Goal: Task Accomplishment & Management: Manage account settings

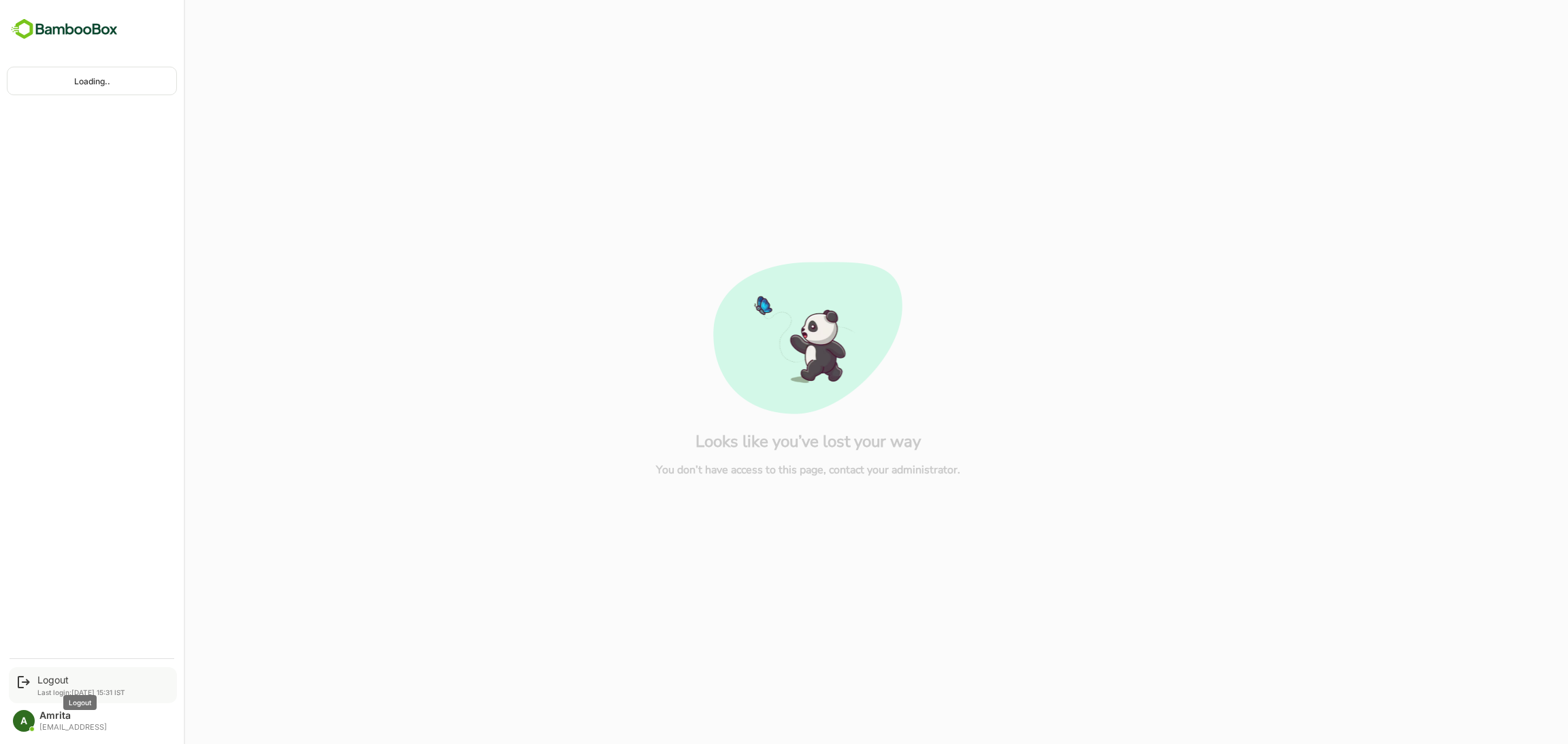
click at [58, 680] on div "Logout" at bounding box center [81, 680] width 88 height 11
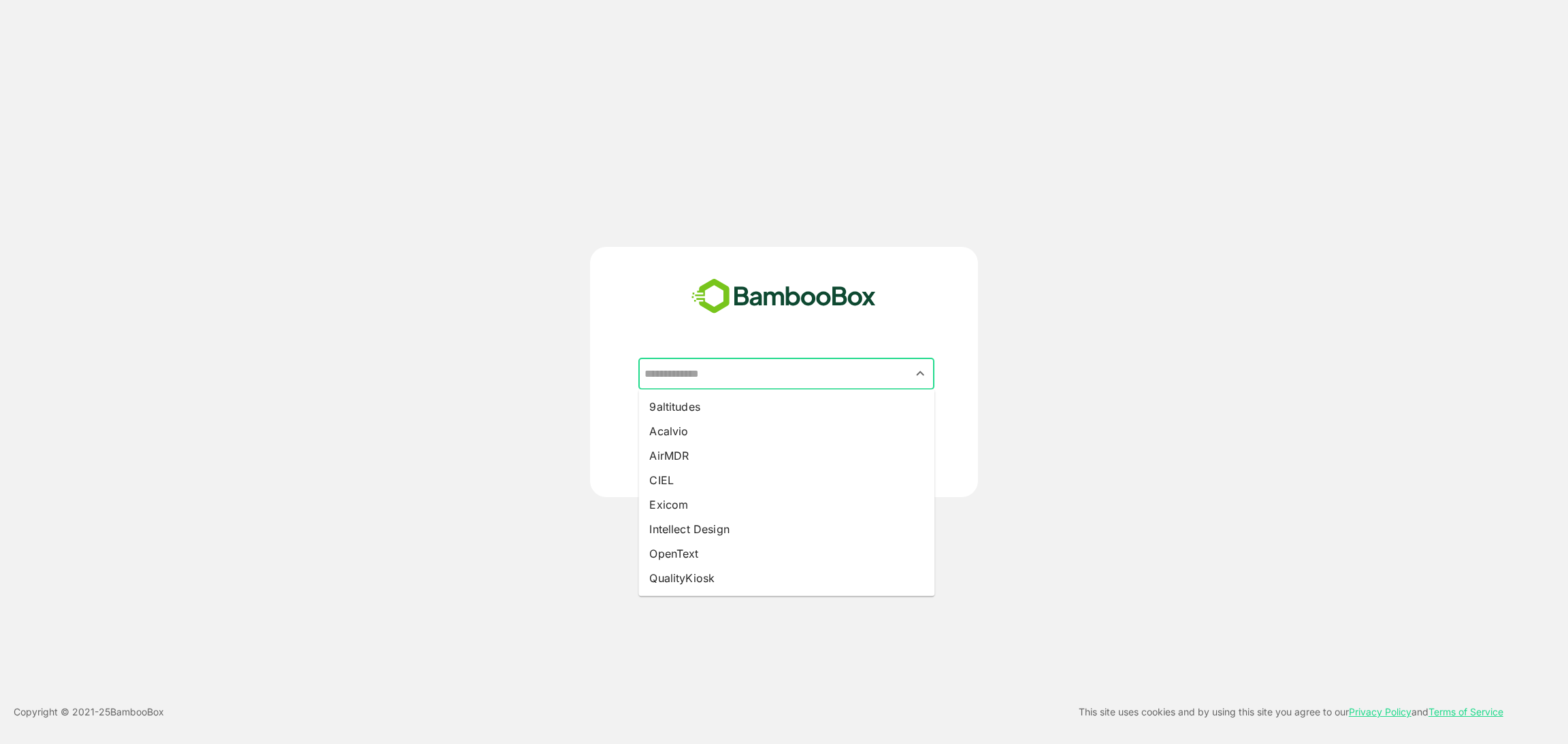
click at [790, 369] on input "text" at bounding box center [786, 374] width 290 height 26
click at [699, 504] on li "Exicom" at bounding box center [786, 505] width 296 height 24
type input "******"
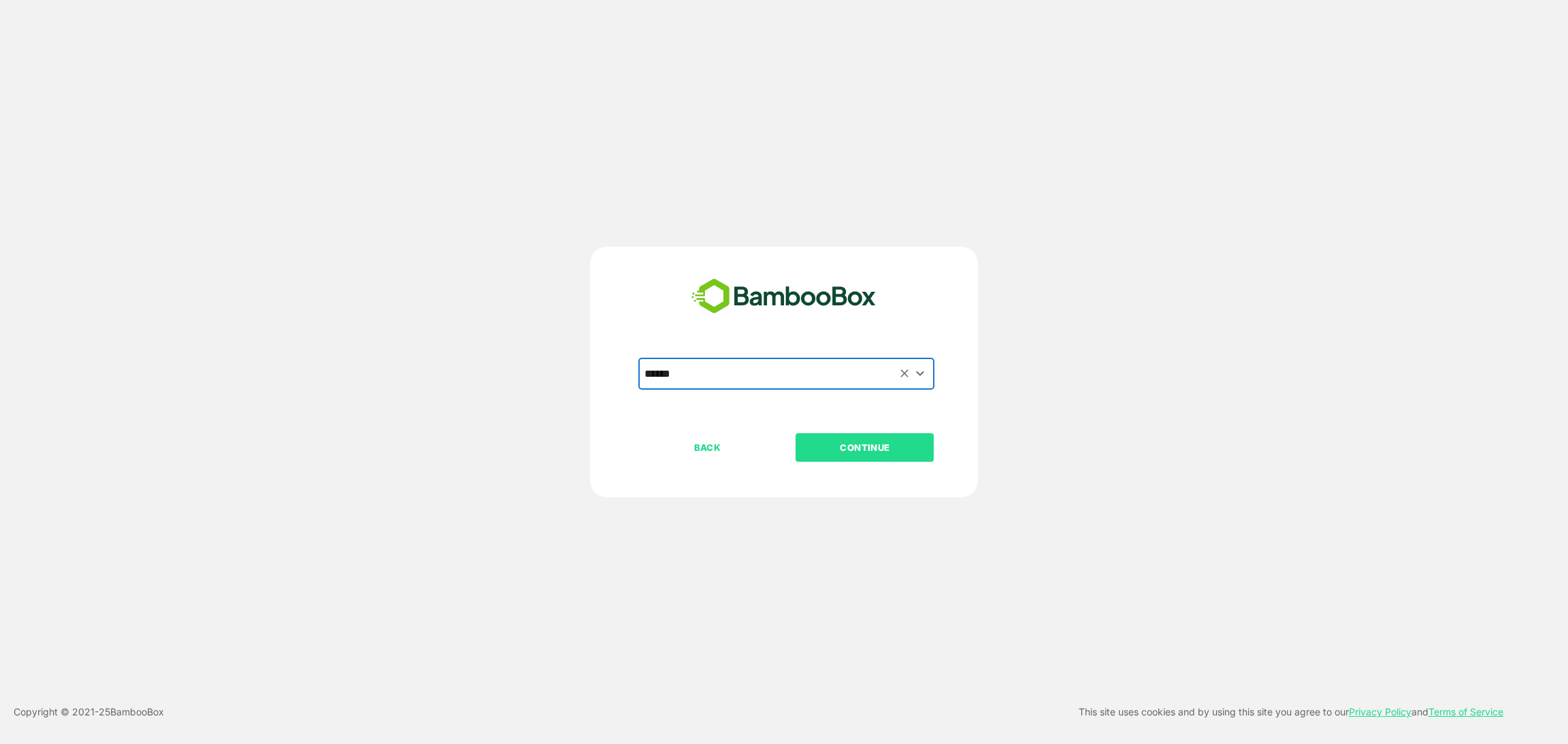
click at [871, 450] on p "CONTINUE" at bounding box center [865, 448] width 136 height 15
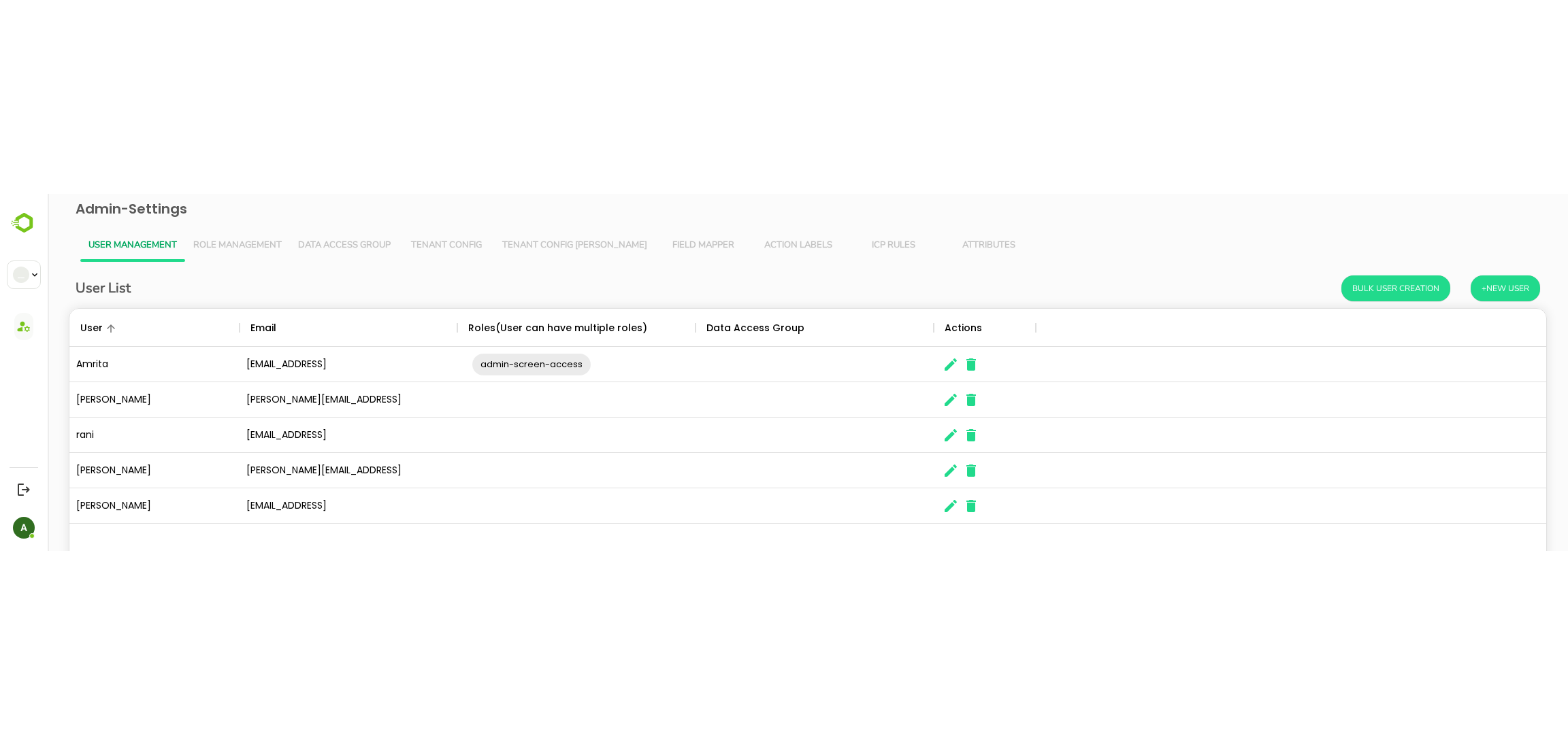
scroll to position [383, 1462]
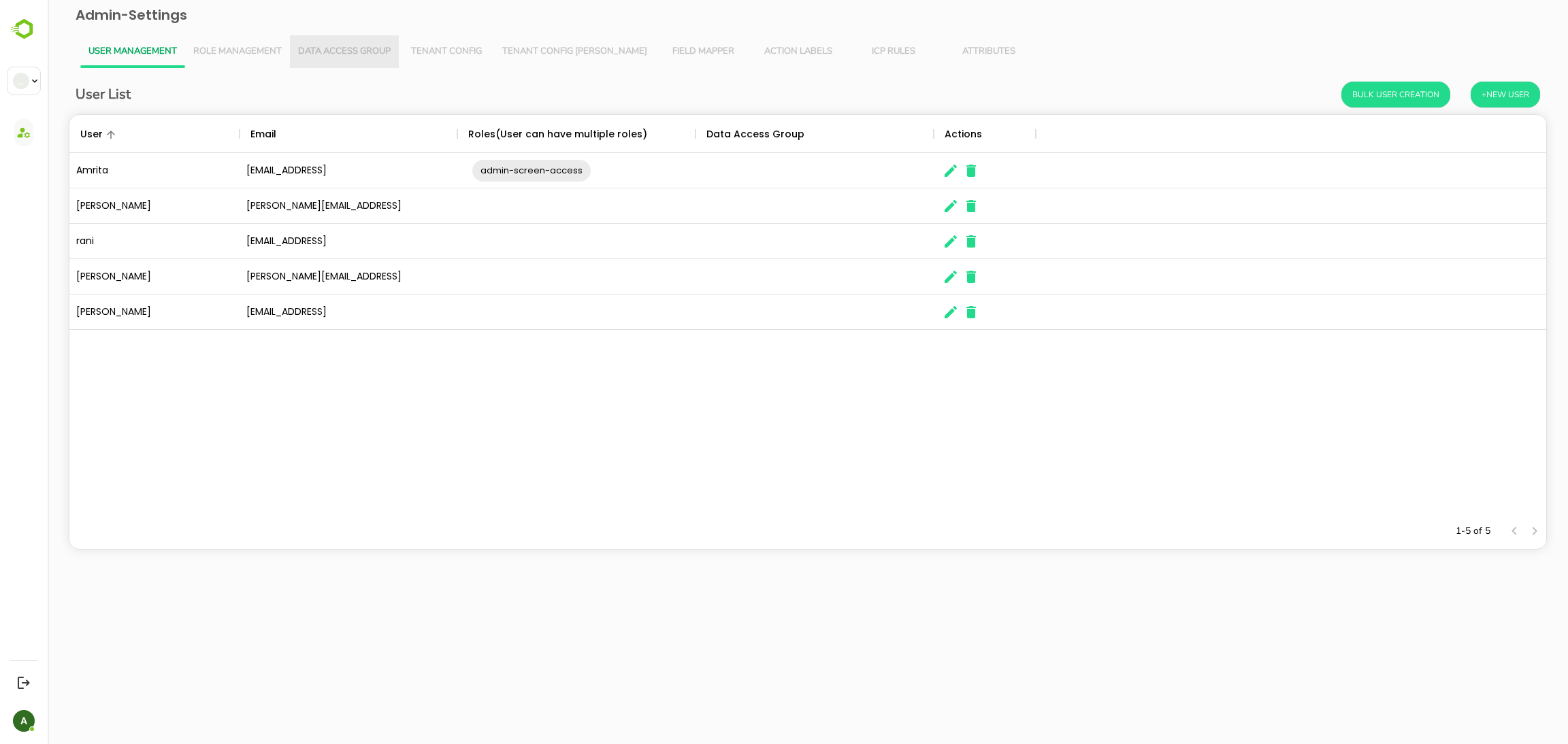
click at [290, 48] on button "Data Access Group" at bounding box center [345, 52] width 109 height 33
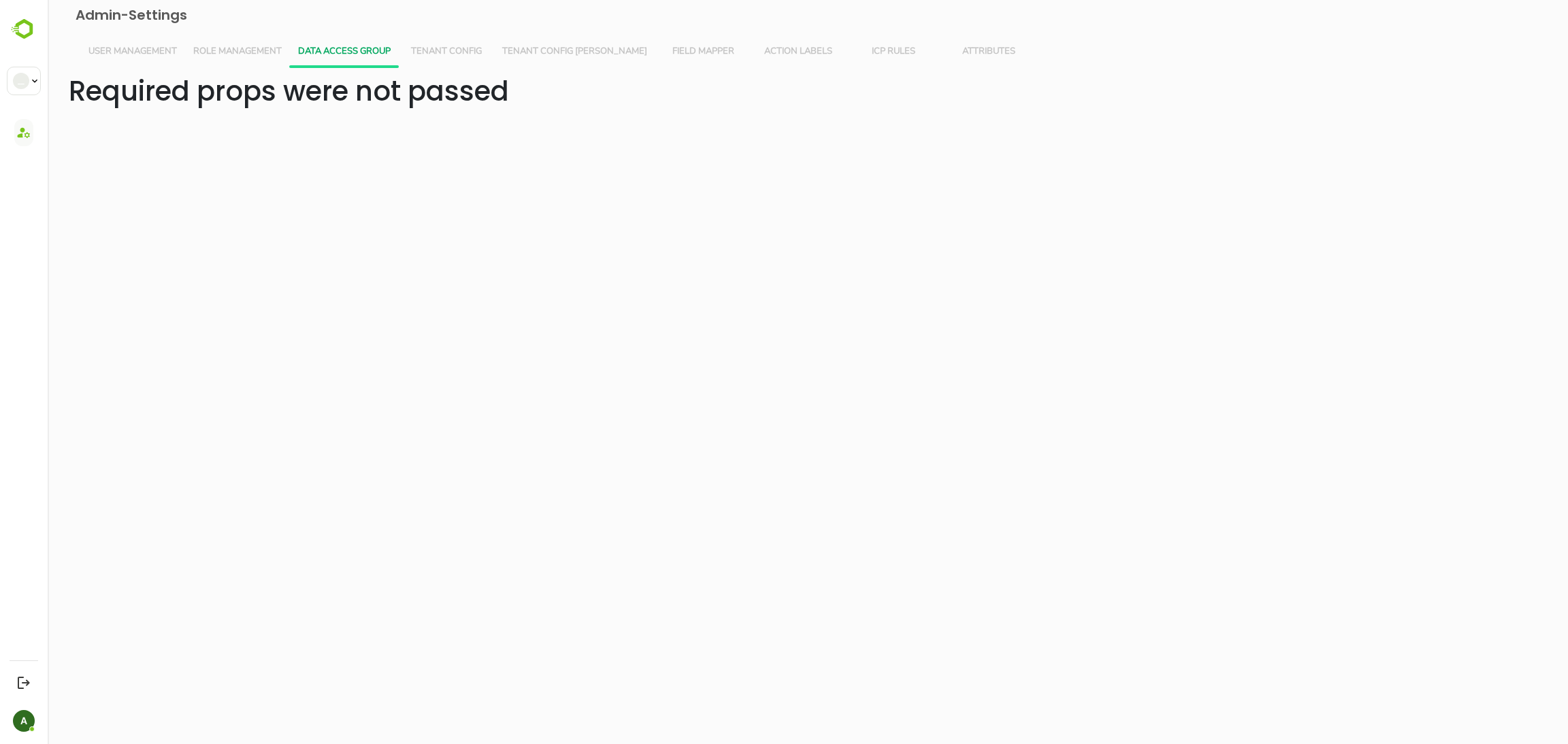
click at [145, 61] on button "User Management" at bounding box center [133, 52] width 105 height 33
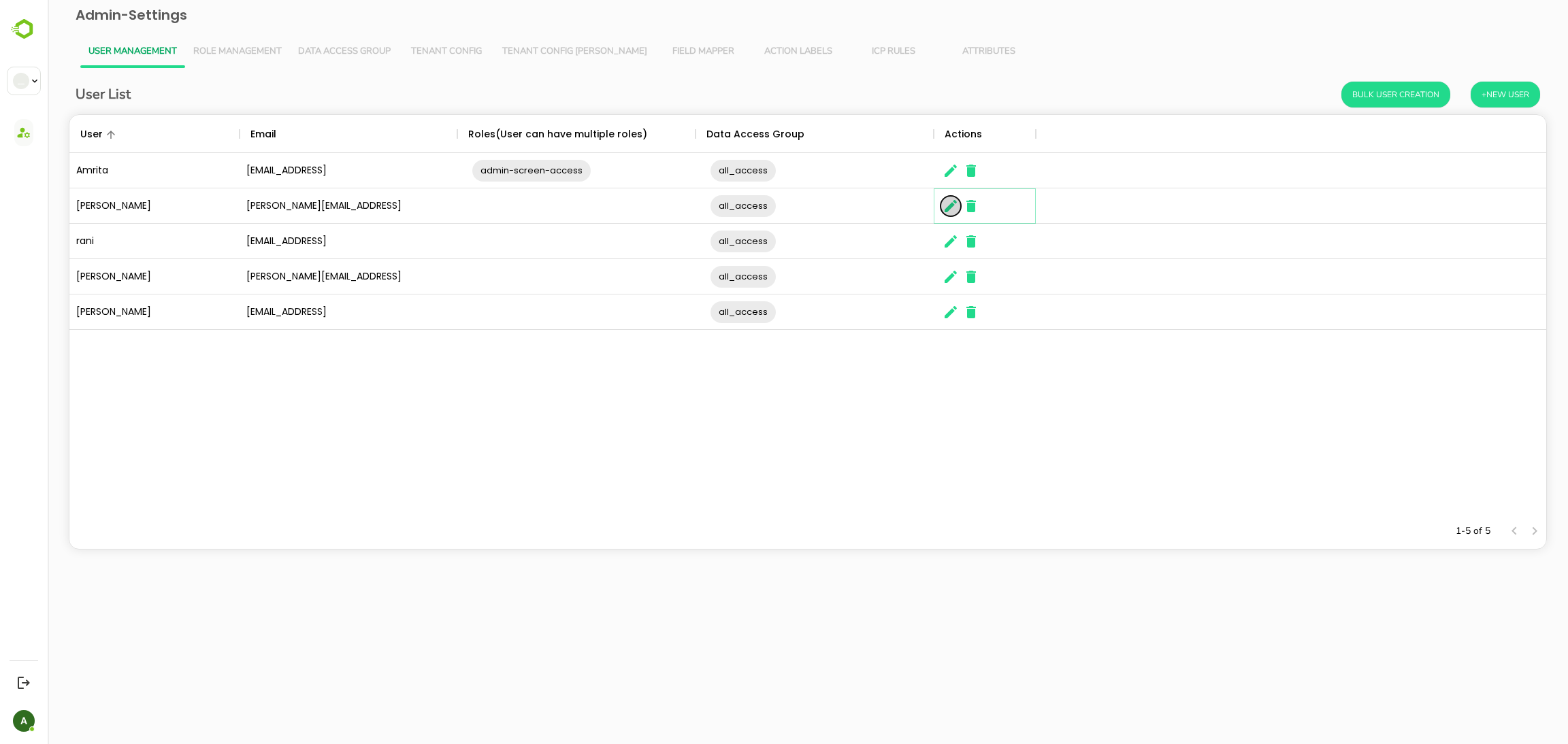
click at [948, 210] on icon "The User Data" at bounding box center [950, 206] width 12 height 12
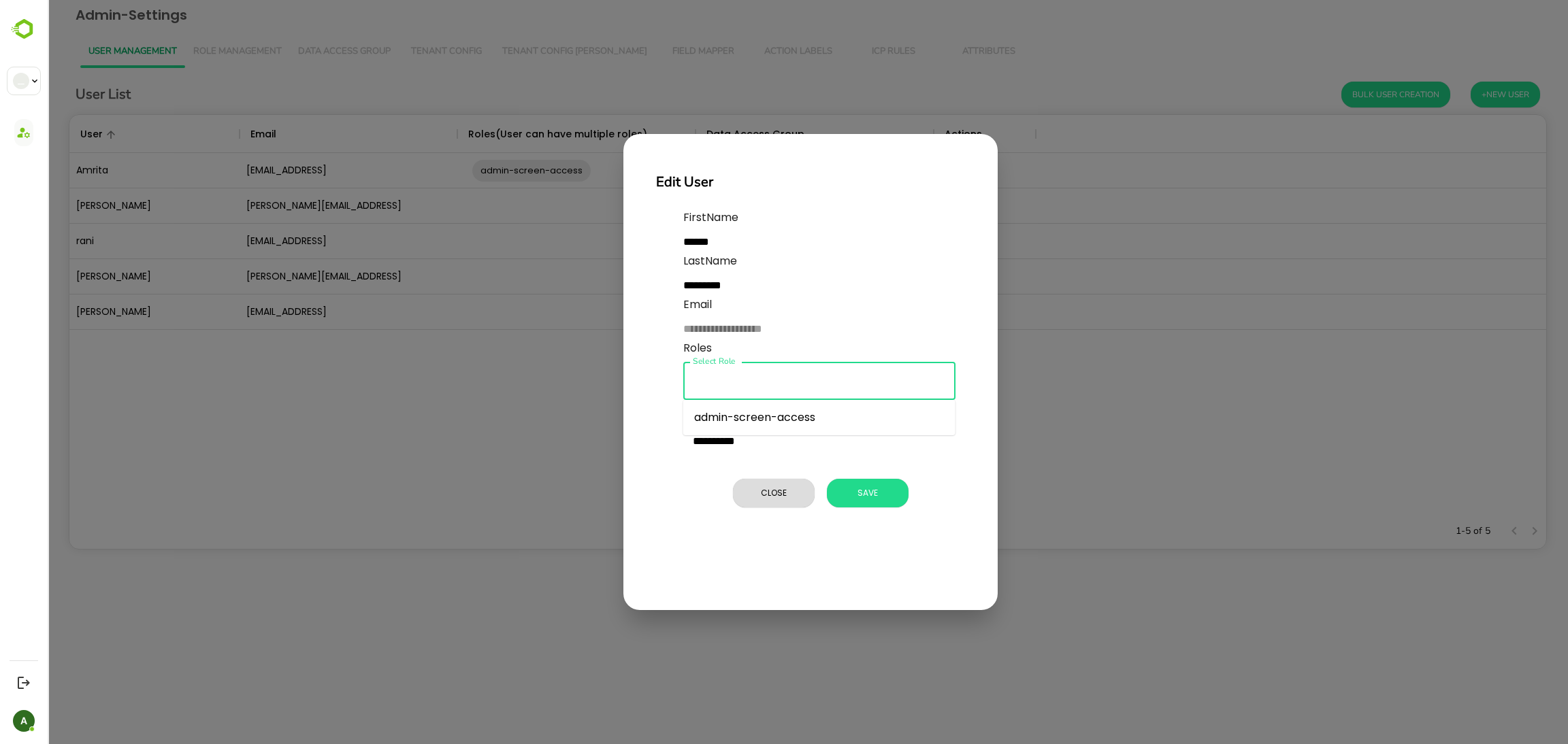
click at [725, 377] on input "Select Role" at bounding box center [819, 381] width 260 height 26
click at [744, 411] on li "admin-screen-access" at bounding box center [819, 417] width 272 height 24
click at [863, 486] on span "Save" at bounding box center [868, 492] width 68 height 17
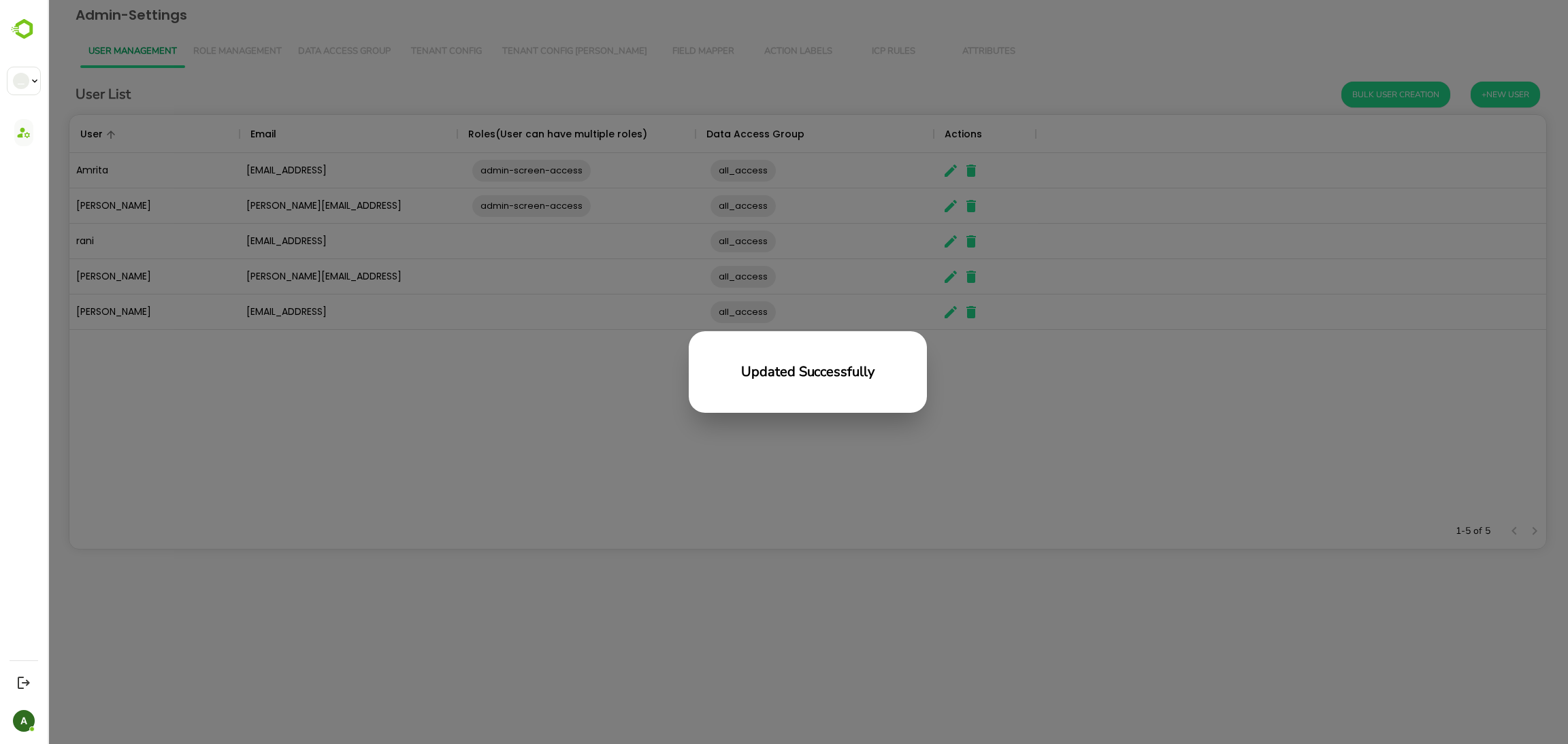
click at [539, 245] on div "Updated Successfully" at bounding box center [808, 372] width 1520 height 744
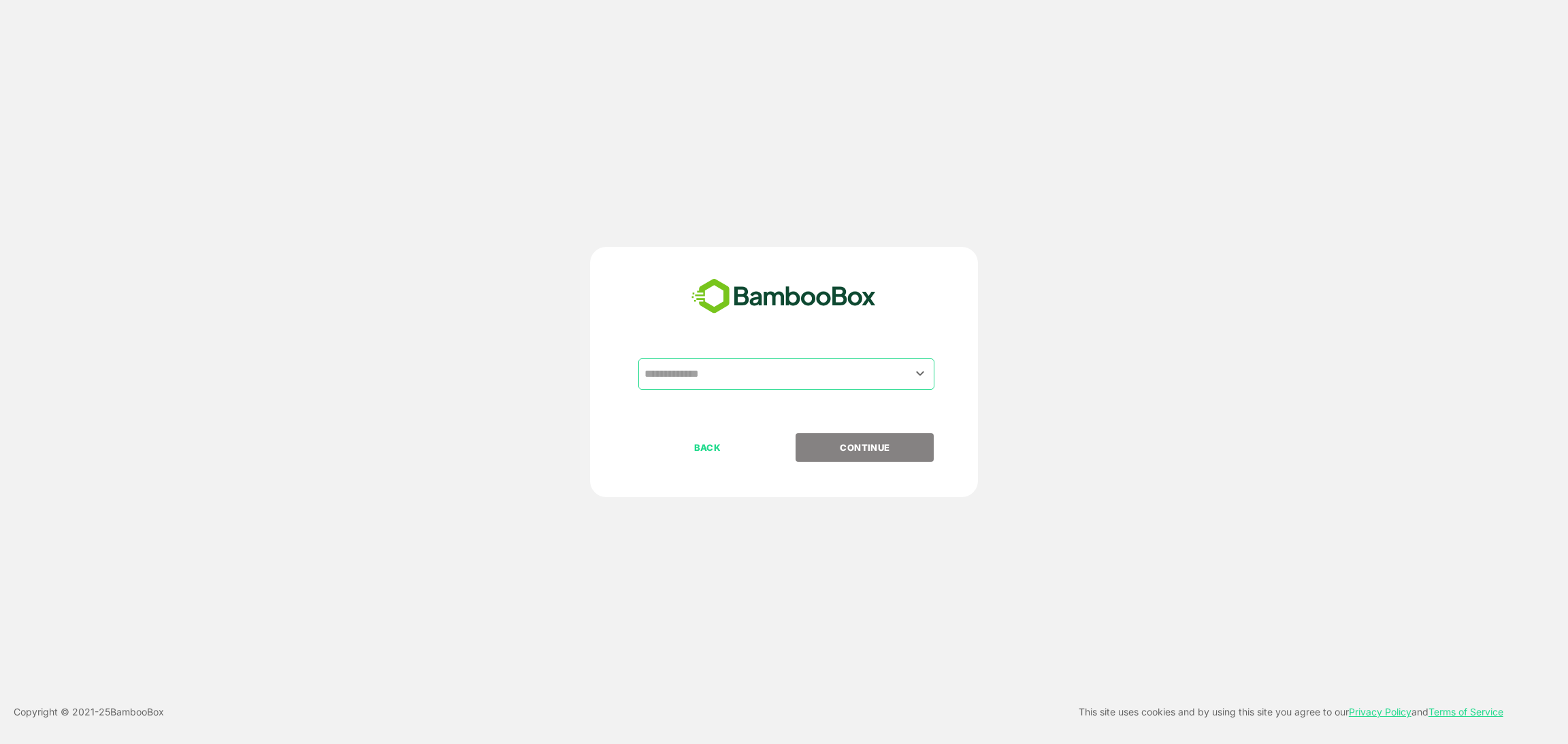
click at [728, 368] on input "text" at bounding box center [786, 374] width 290 height 26
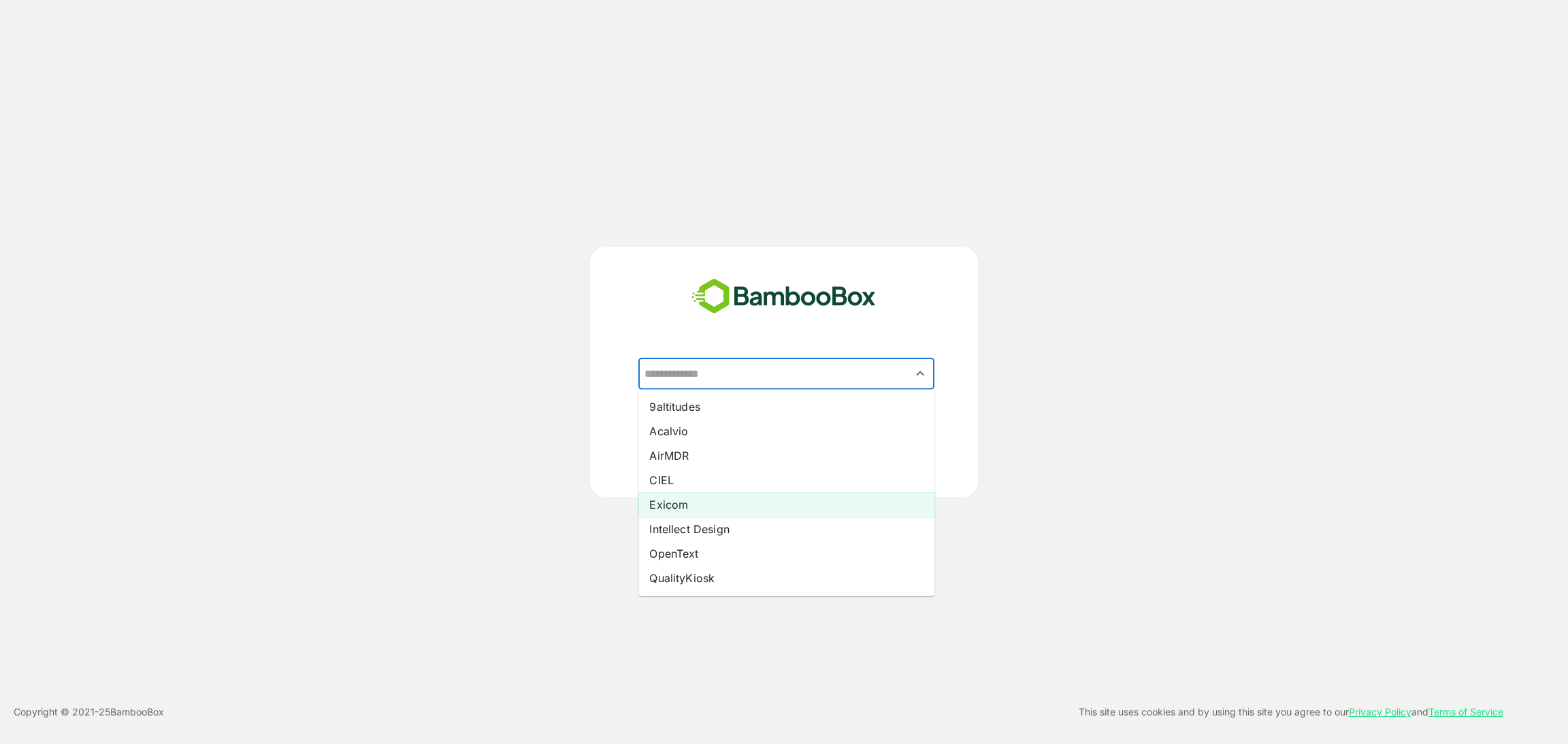
click at [695, 502] on li "Exicom" at bounding box center [786, 505] width 296 height 24
type input "******"
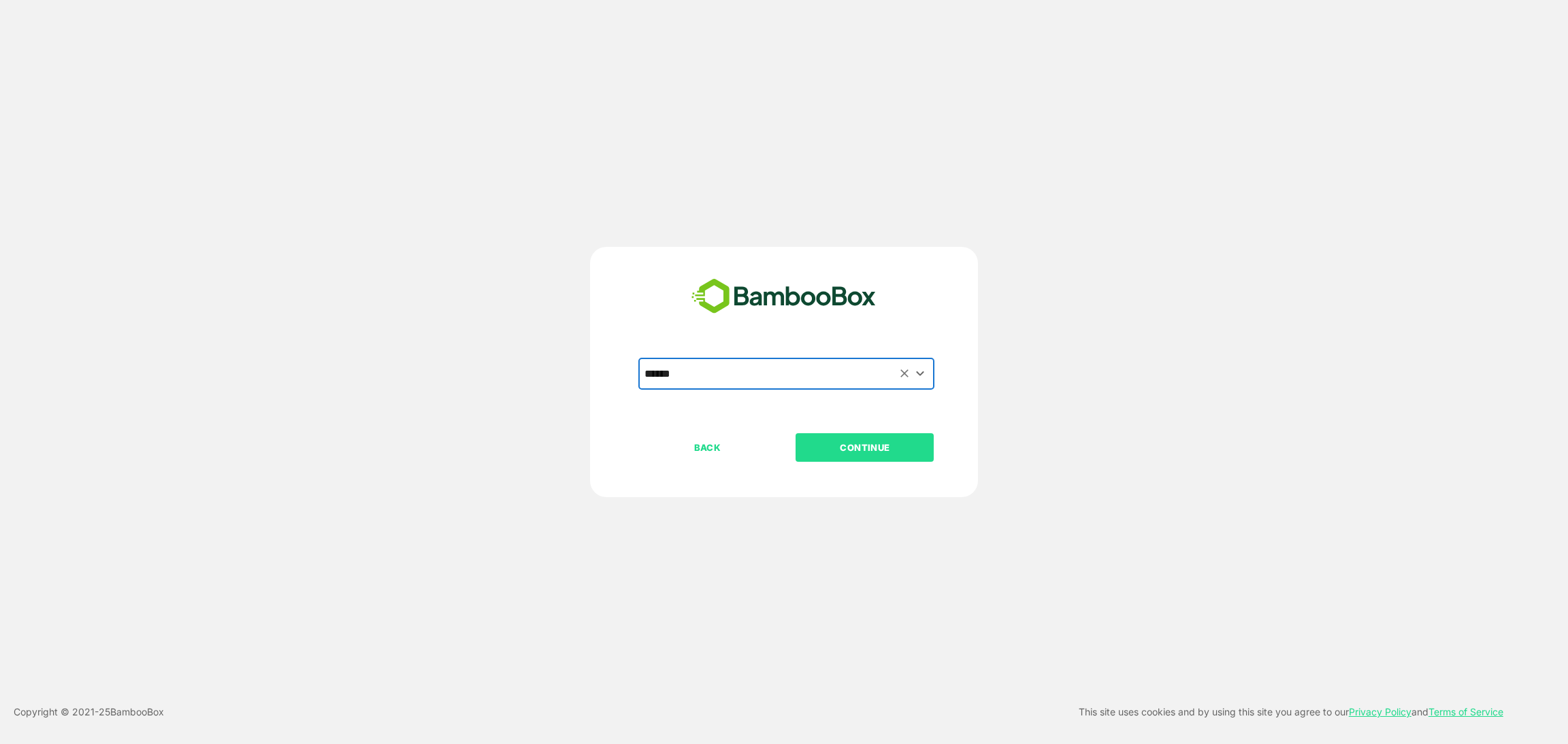
click at [838, 447] on p "CONTINUE" at bounding box center [865, 448] width 136 height 15
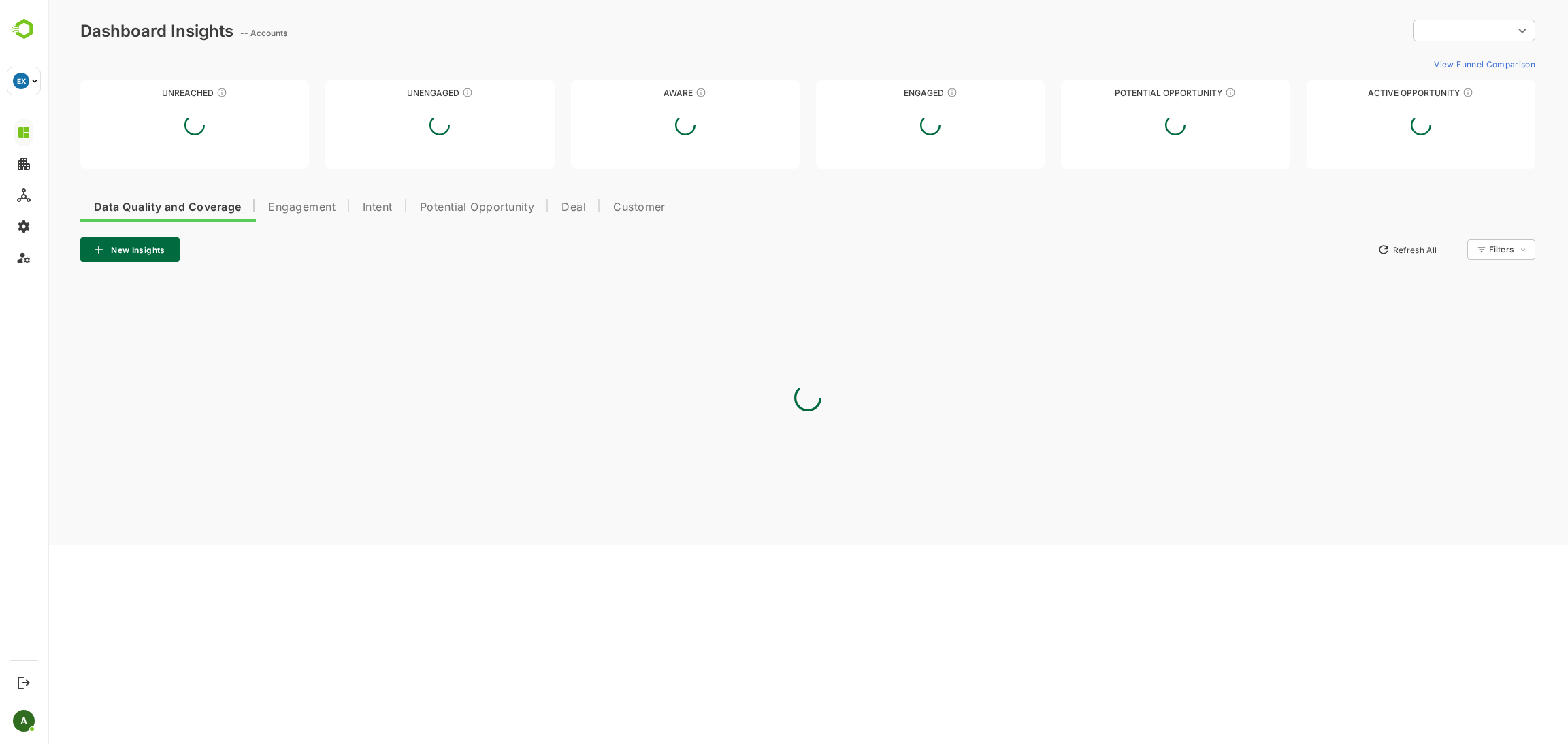
type input "**********"
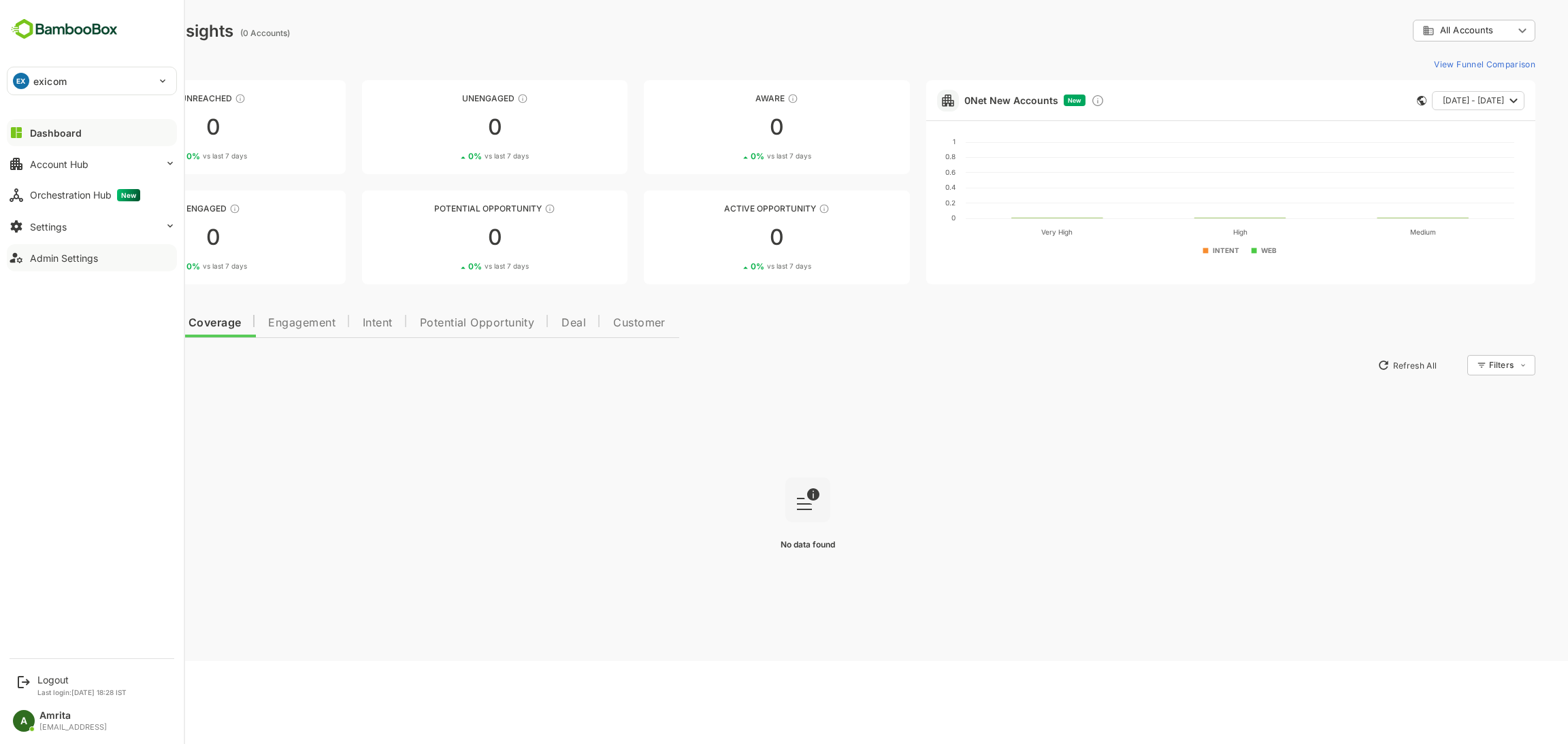
click at [77, 257] on div "Admin Settings" at bounding box center [64, 258] width 68 height 11
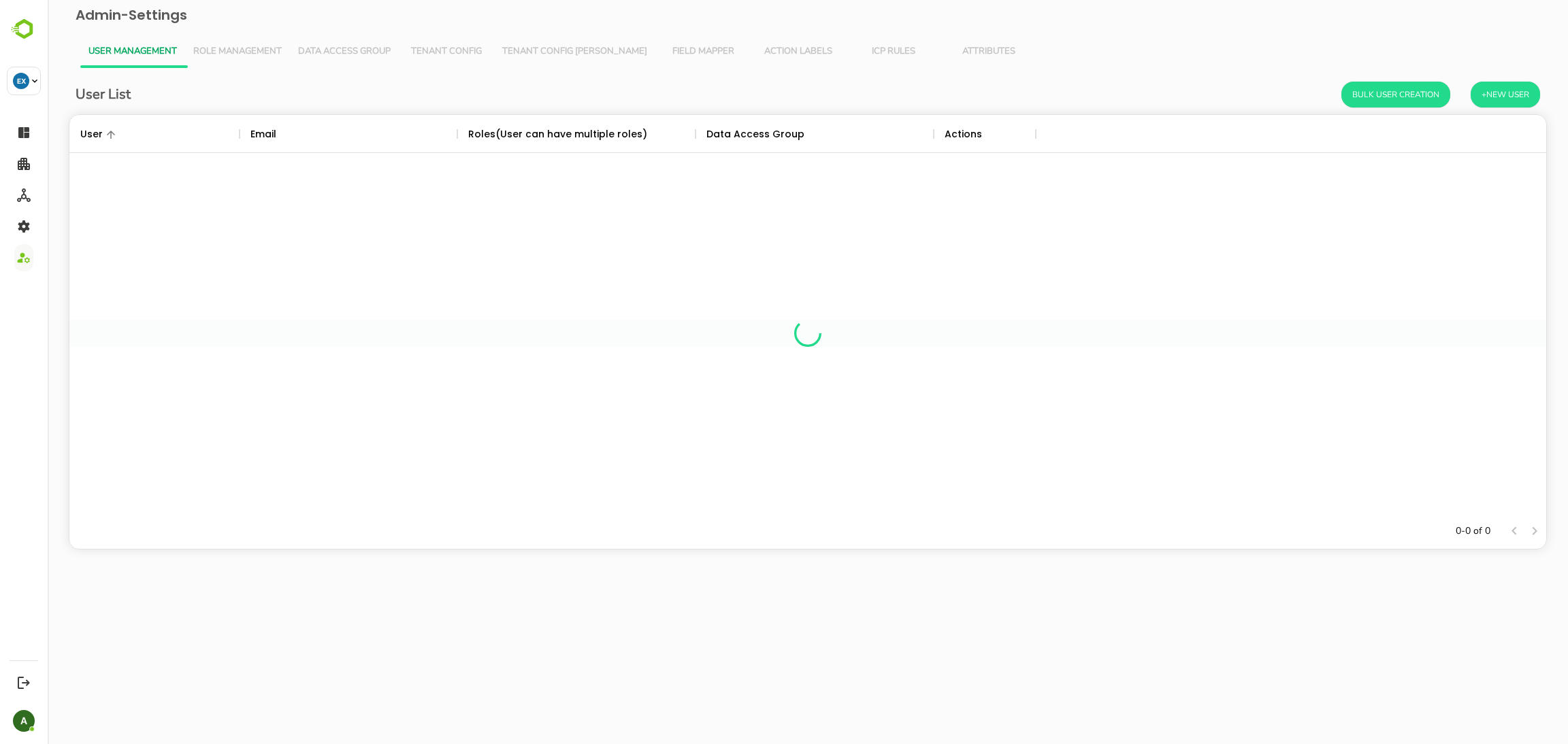
scroll to position [383, 1462]
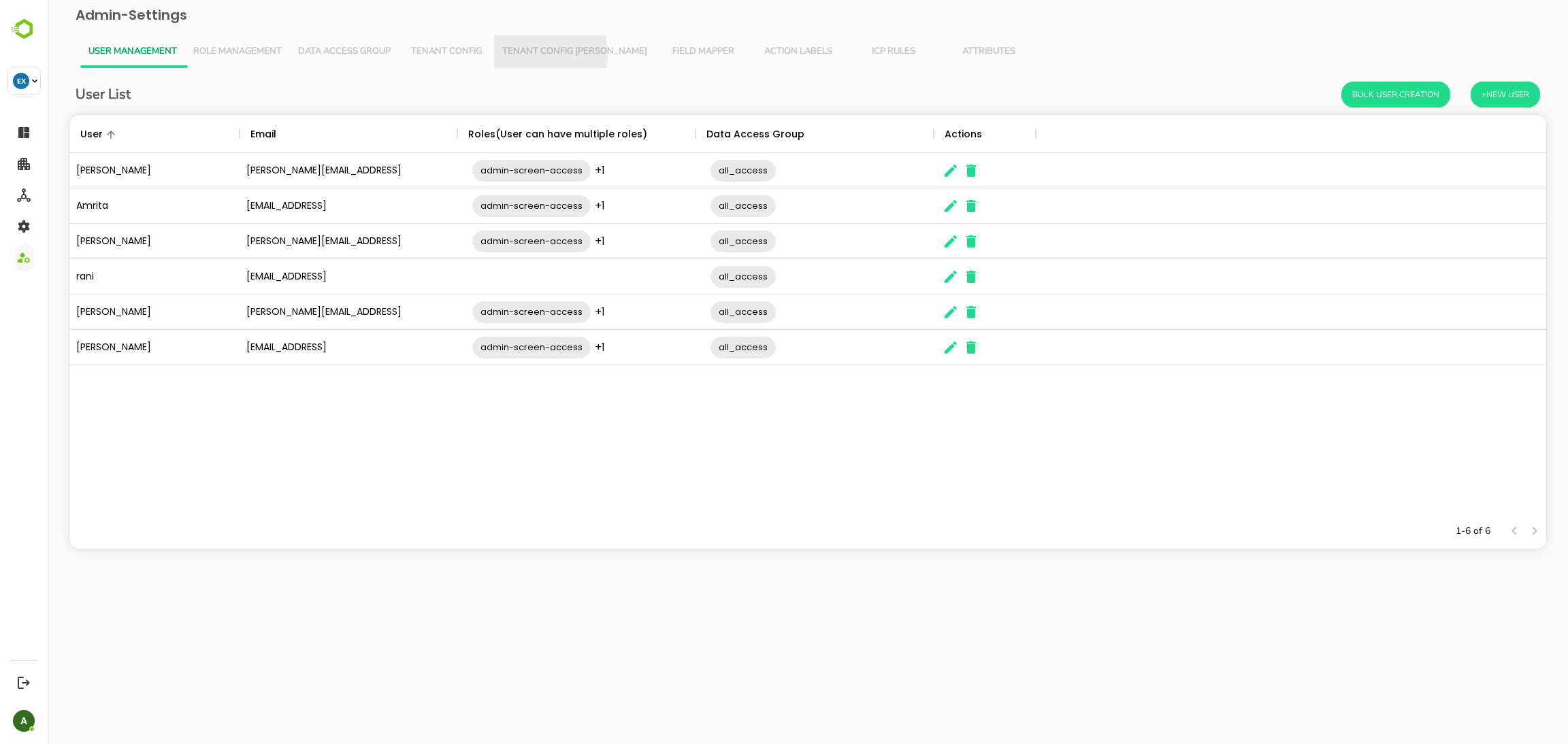
click at [531, 55] on span "Tenant Config Json" at bounding box center [574, 52] width 145 height 11
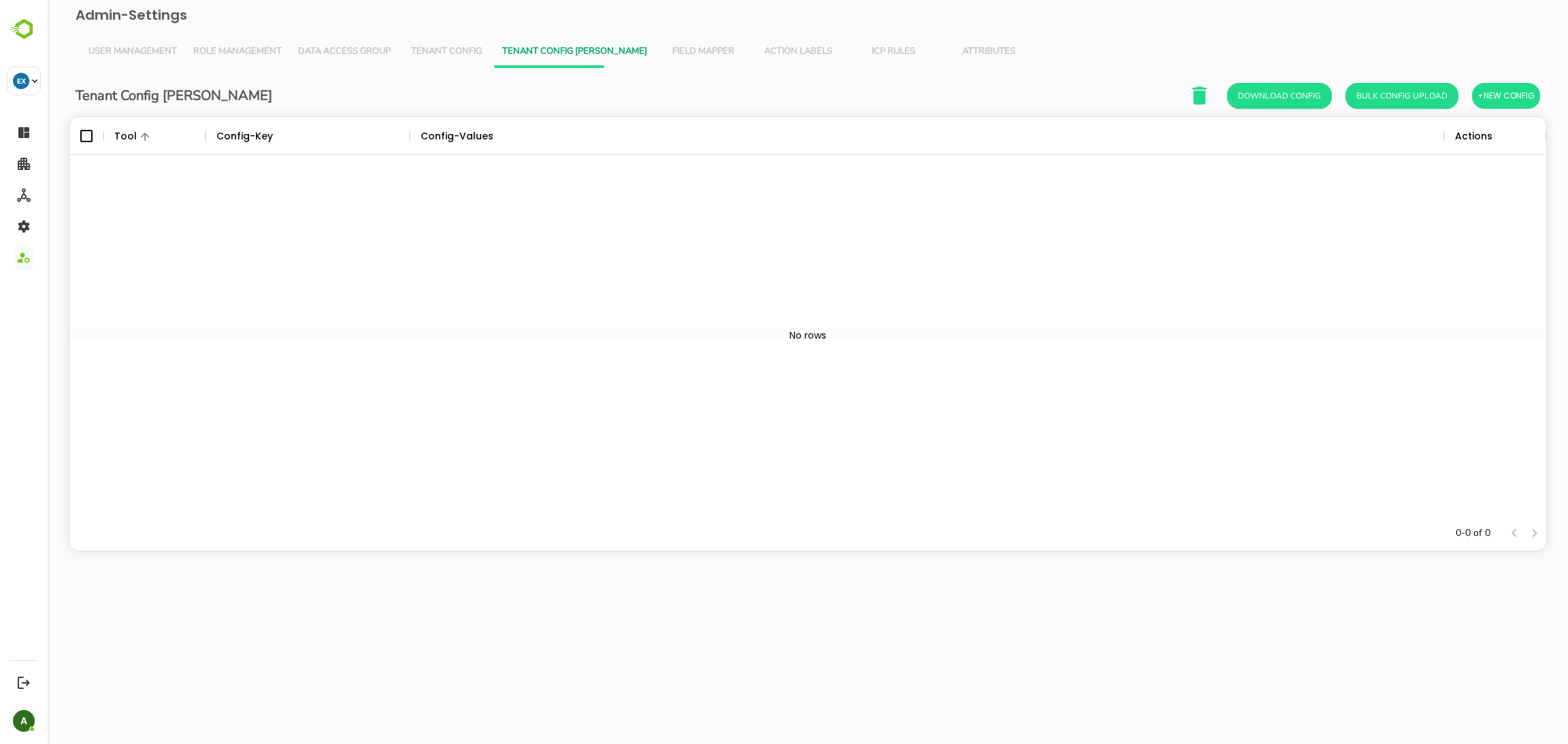
click at [462, 44] on button "Tenant Config" at bounding box center [446, 52] width 95 height 33
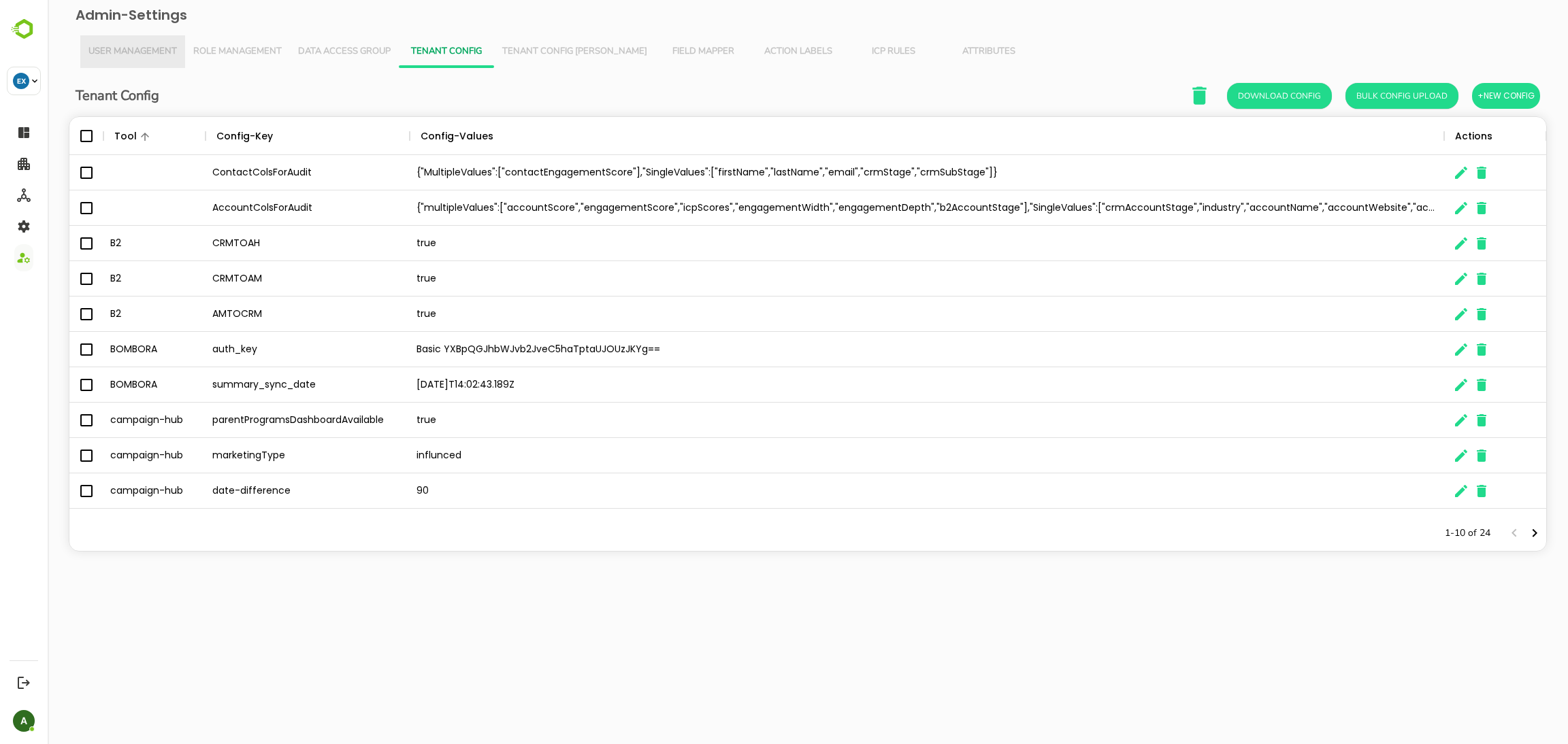
click at [147, 53] on span "User Management" at bounding box center [133, 52] width 89 height 11
